Goal: Transaction & Acquisition: Download file/media

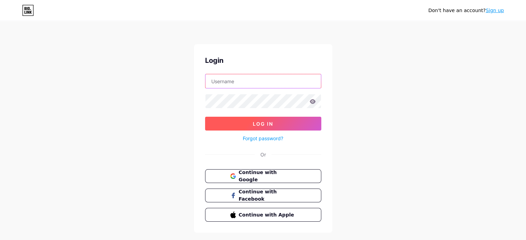
type input "[PERSON_NAME][EMAIL_ADDRESS][DOMAIN_NAME]"
click at [272, 122] on span "Log In" at bounding box center [263, 124] width 20 height 6
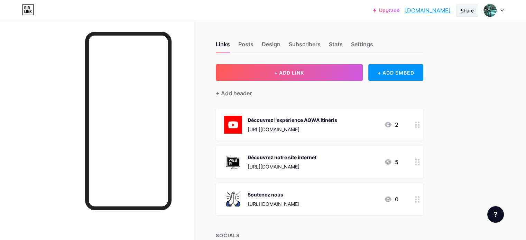
click at [468, 13] on div "Share" at bounding box center [467, 10] width 13 height 7
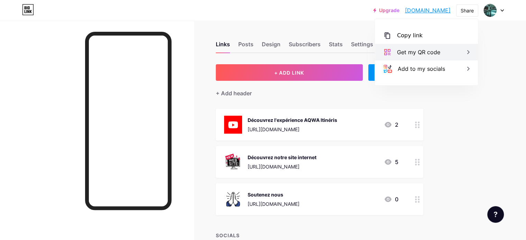
click at [465, 53] on icon at bounding box center [468, 52] width 8 height 8
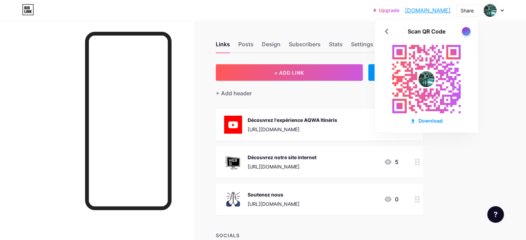
click at [467, 31] on div at bounding box center [466, 31] width 9 height 9
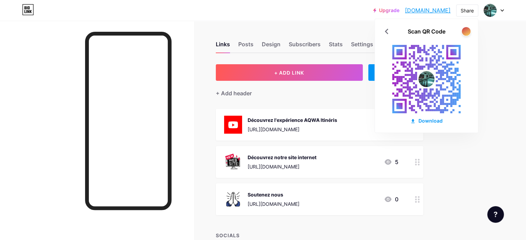
click at [467, 31] on div at bounding box center [466, 31] width 9 height 9
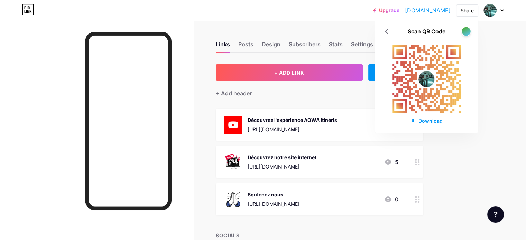
click at [467, 31] on div at bounding box center [466, 31] width 9 height 9
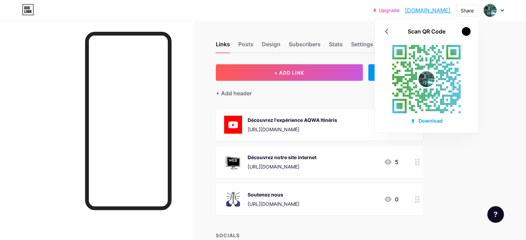
click at [467, 31] on div at bounding box center [466, 31] width 9 height 9
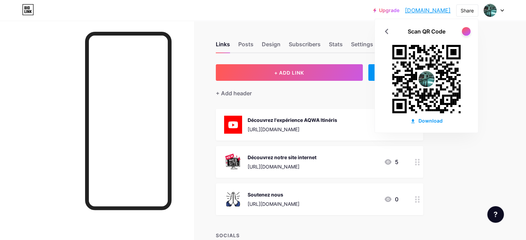
click at [467, 31] on div at bounding box center [466, 31] width 9 height 9
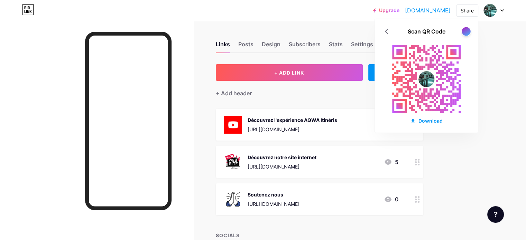
click at [467, 31] on div at bounding box center [466, 31] width 9 height 9
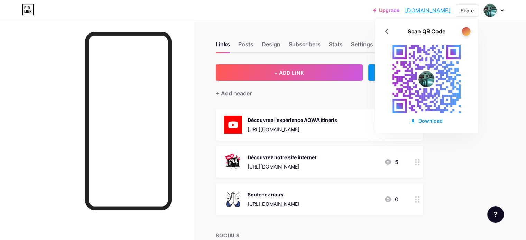
click at [467, 31] on div at bounding box center [466, 31] width 9 height 9
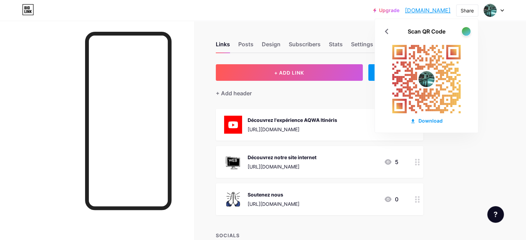
click at [467, 31] on div at bounding box center [466, 31] width 9 height 9
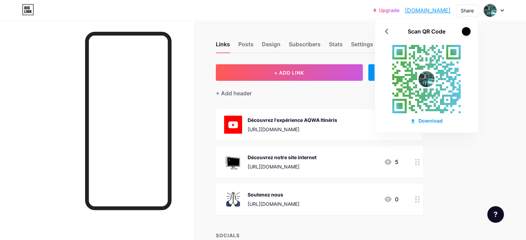
click at [467, 31] on div at bounding box center [466, 31] width 9 height 9
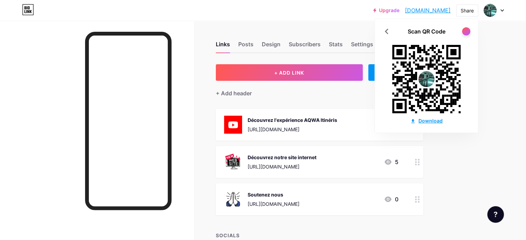
click at [432, 118] on div "Download" at bounding box center [426, 120] width 33 height 7
